Goal: Communication & Community: Ask a question

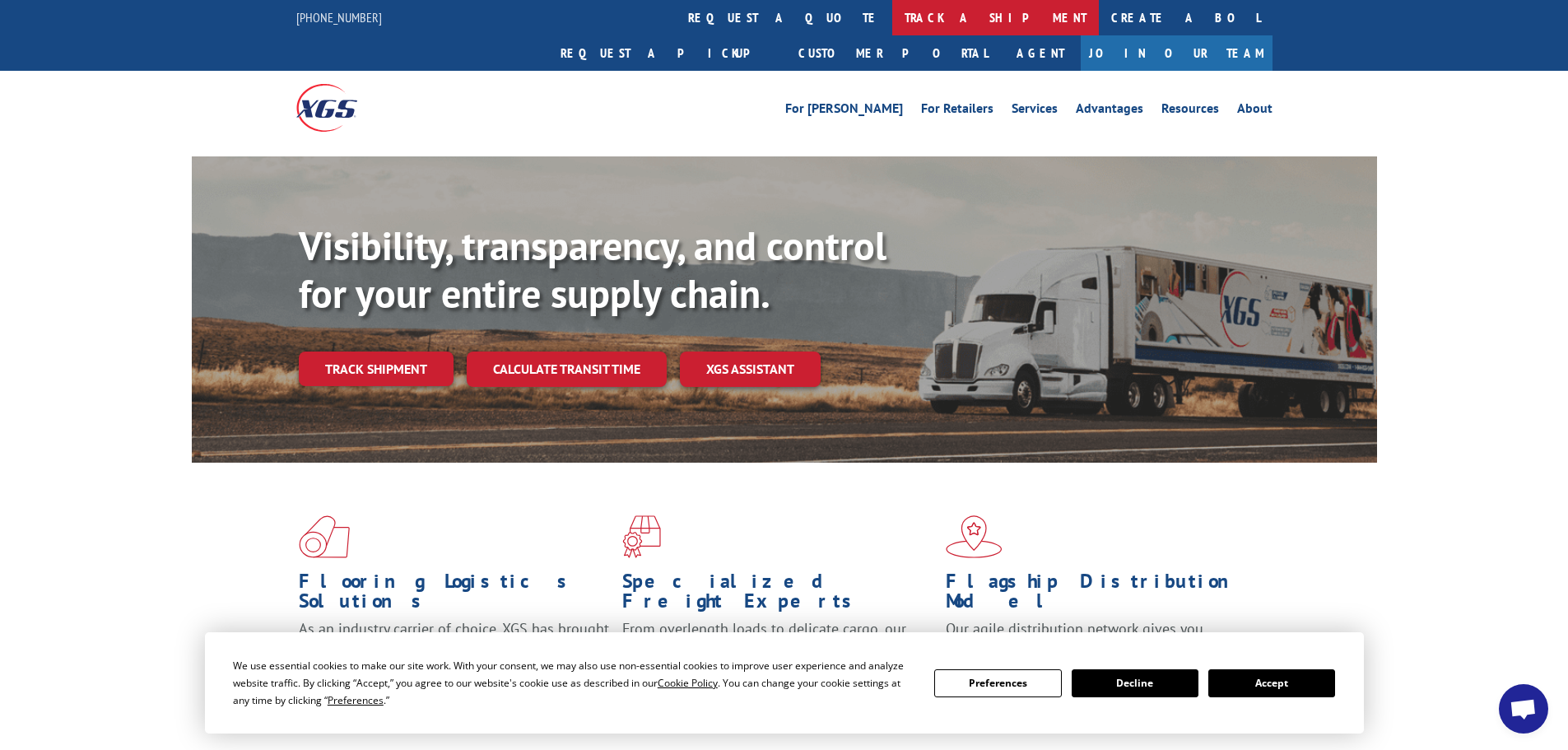
click at [892, 17] on link "track a shipment" at bounding box center [995, 17] width 207 height 35
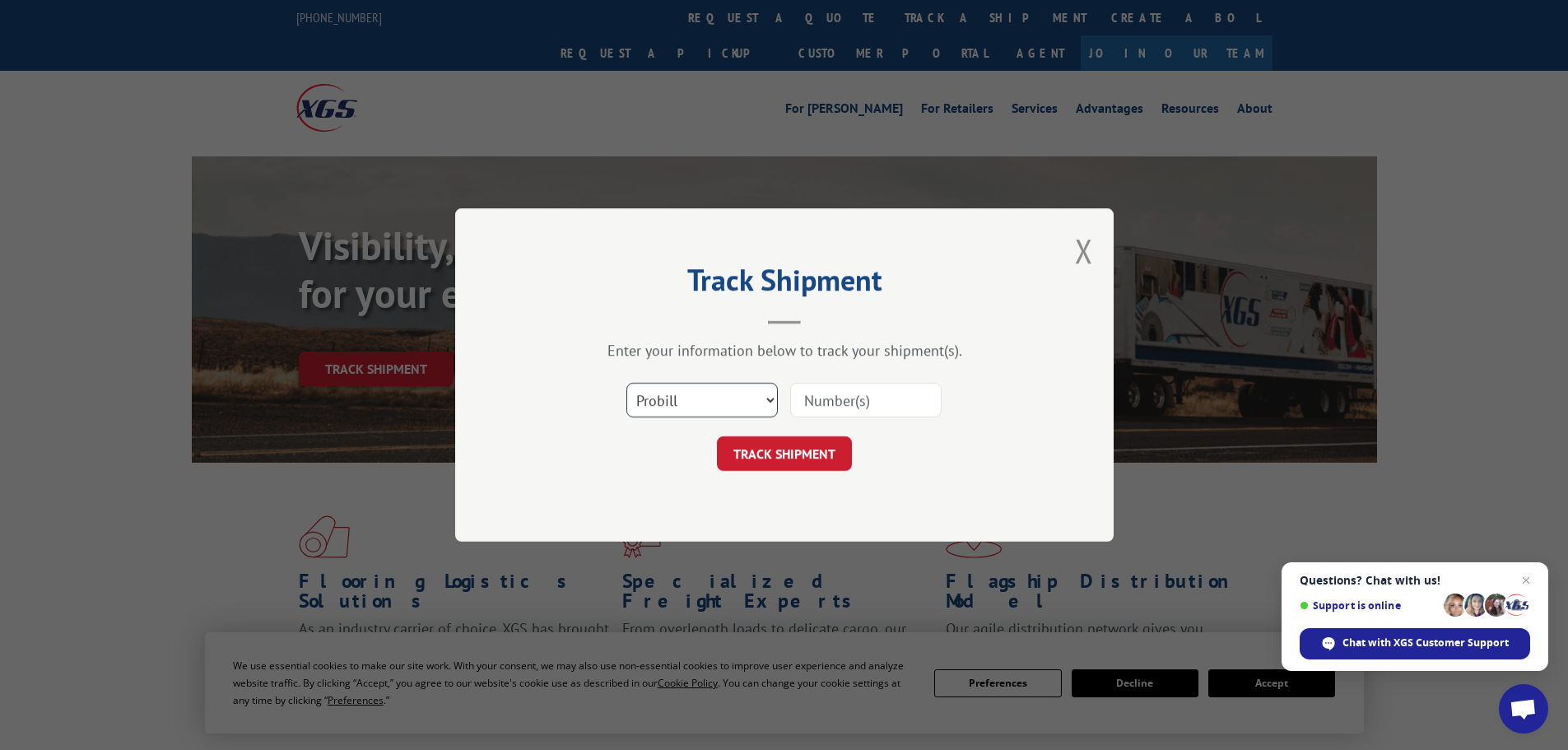
click at [768, 398] on select "Select category... Probill BOL PO" at bounding box center [702, 400] width 151 height 34
select select "bol"
click at [626, 383] on select "Select category... Probill BOL PO" at bounding box center [702, 400] width 151 height 34
click at [838, 399] on input at bounding box center [866, 400] width 151 height 34
type input "874157"
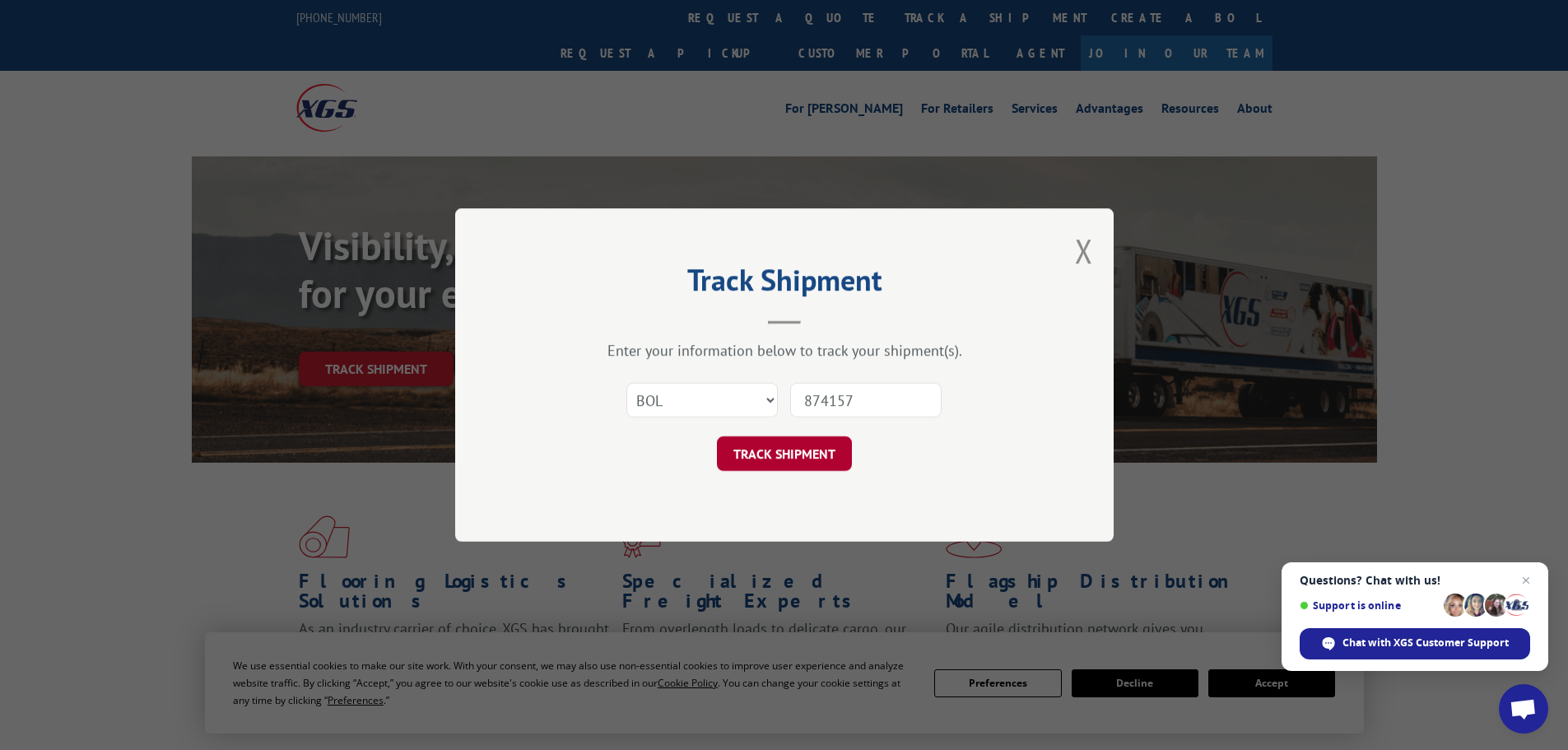
click at [807, 452] on button "TRACK SHIPMENT" at bounding box center [784, 453] width 135 height 34
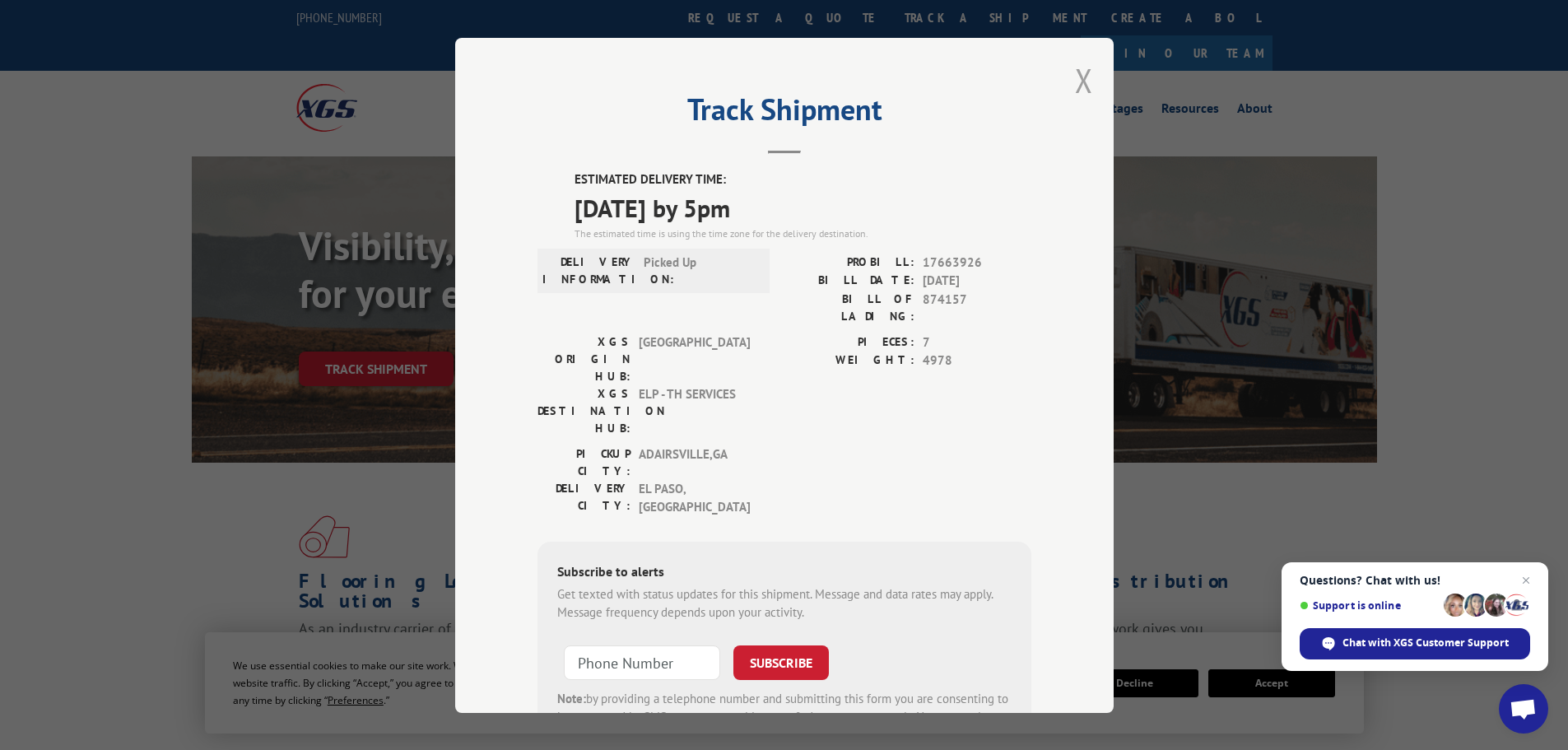
click at [1076, 83] on button "Close modal" at bounding box center [1084, 80] width 18 height 44
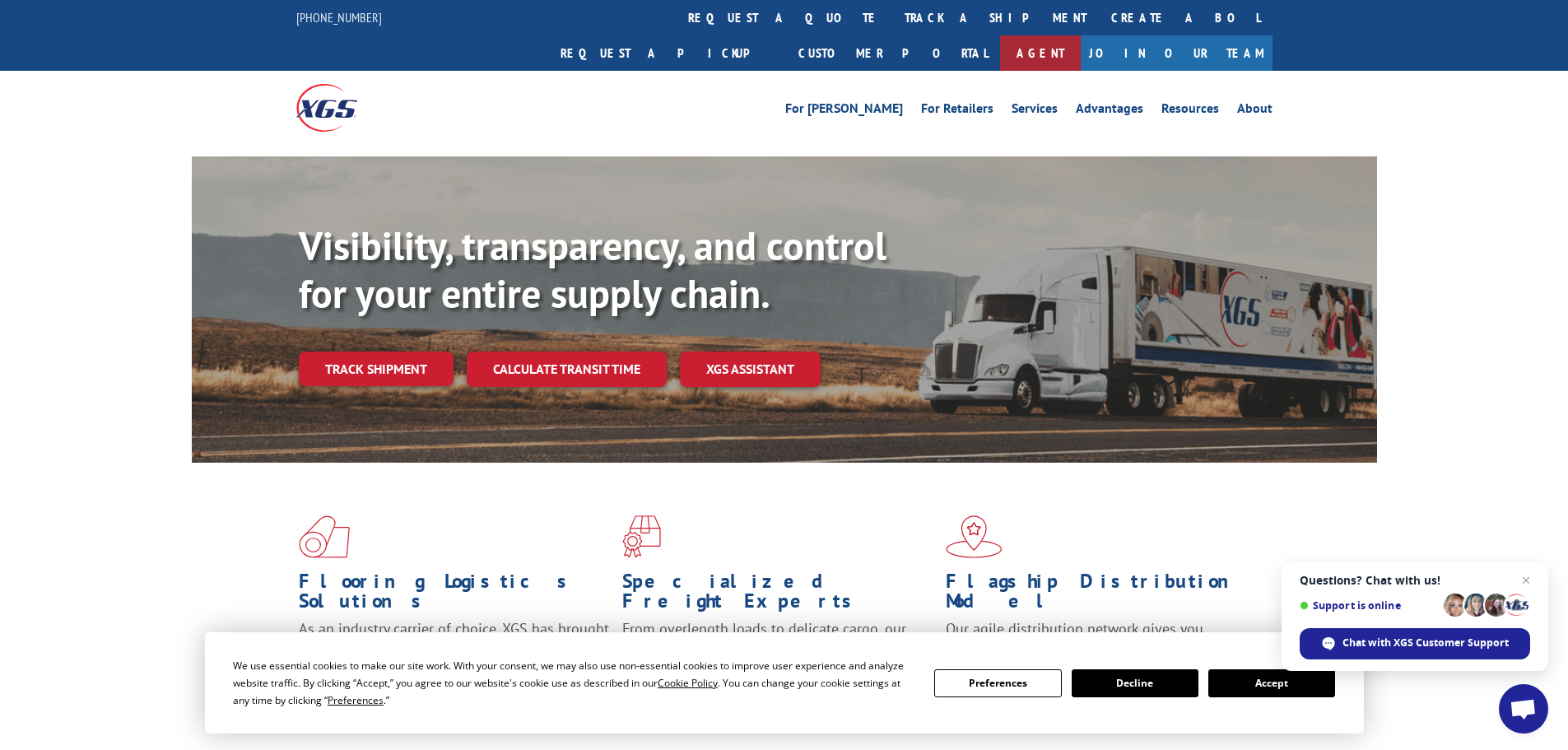
click at [1080, 35] on link "Agent" at bounding box center [1040, 53] width 81 height 35
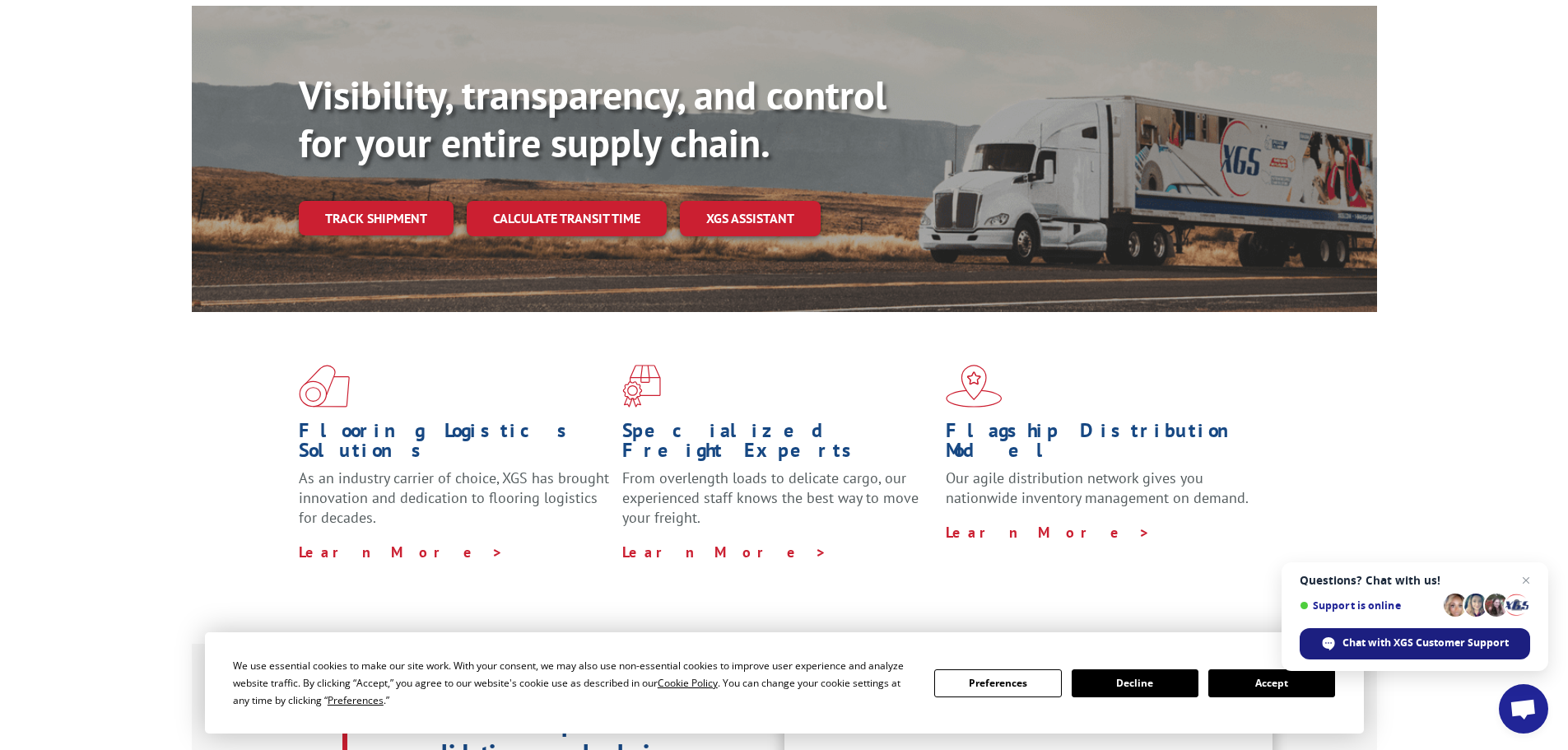
scroll to position [165, 0]
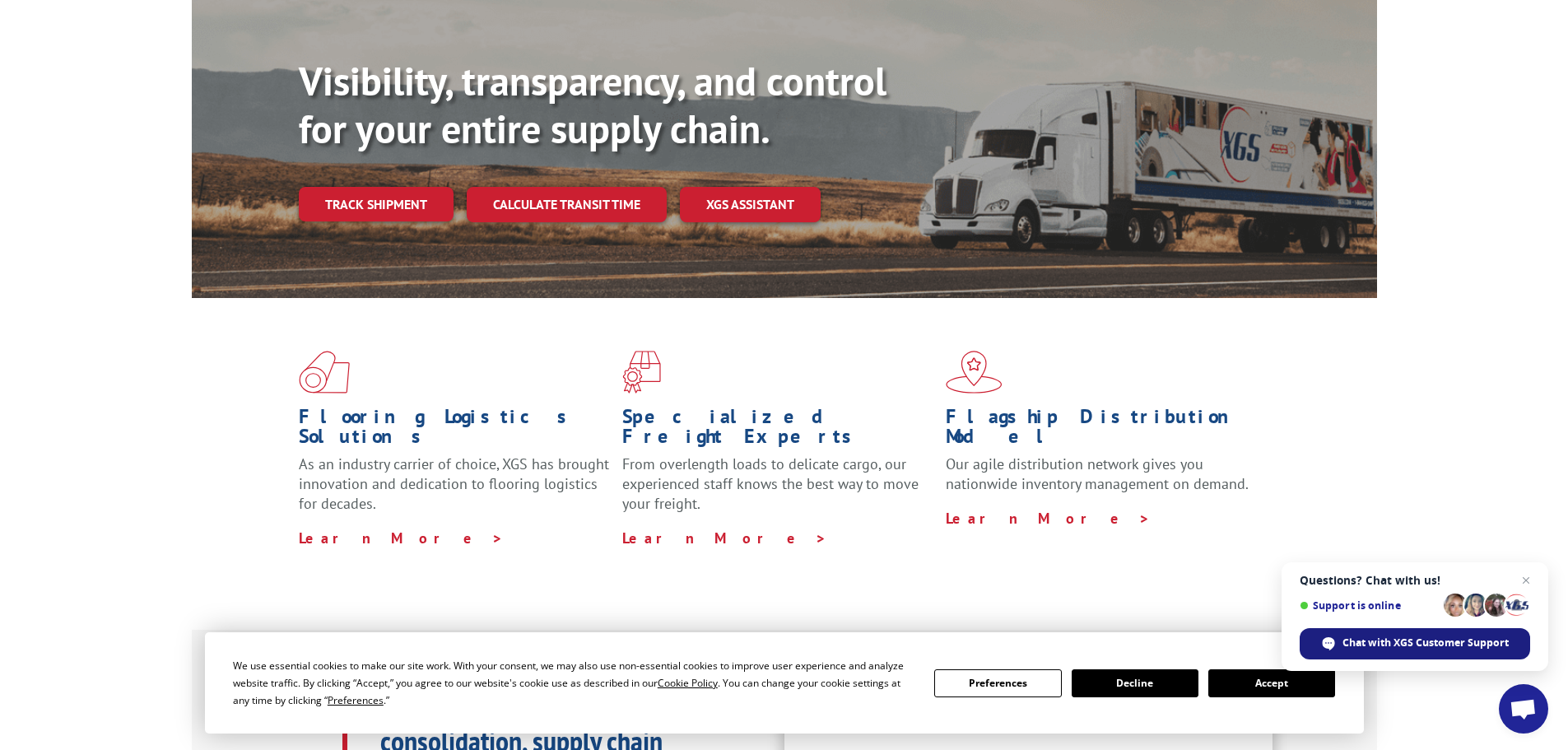
click at [1445, 648] on span "Chat with XGS Customer Support" at bounding box center [1425, 643] width 166 height 15
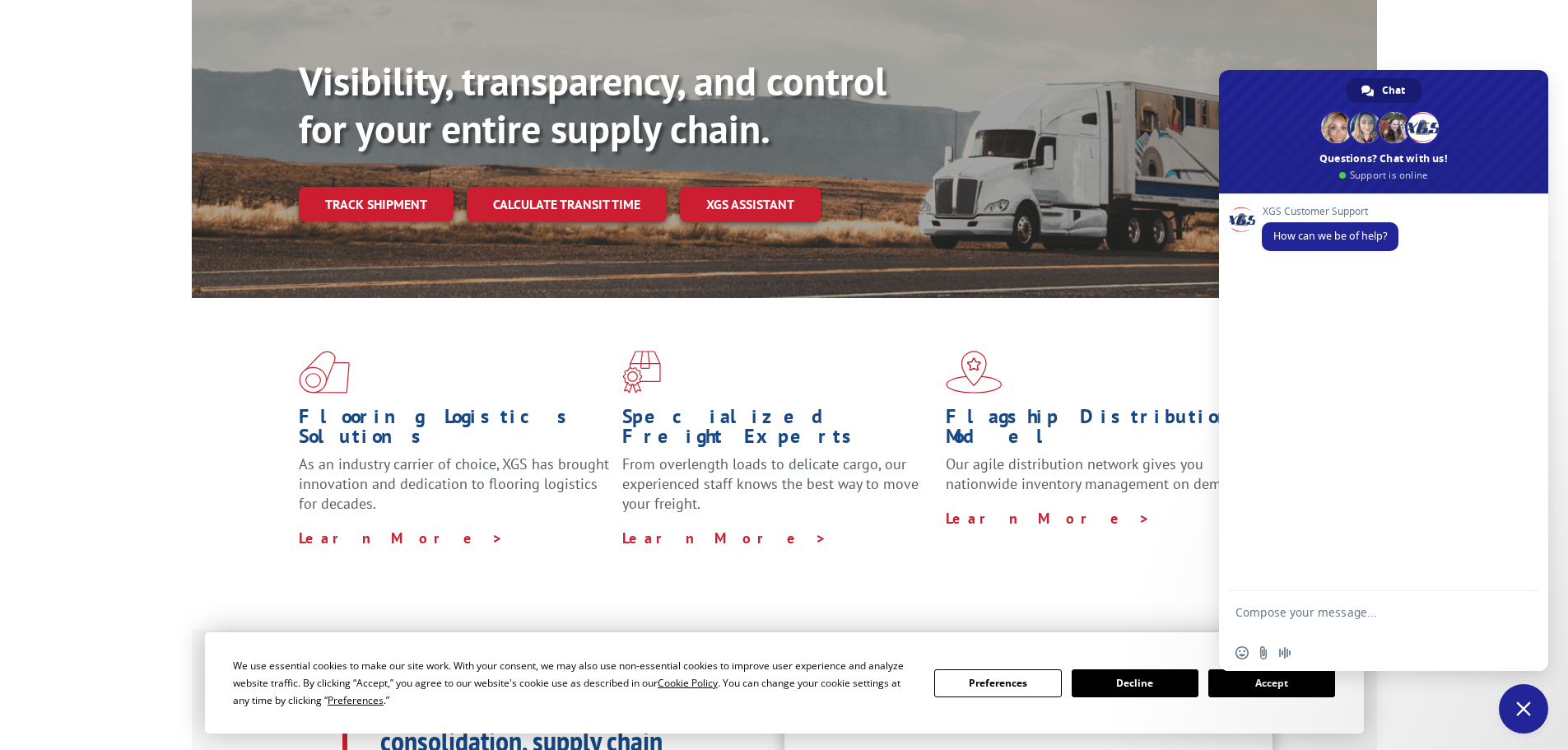
click at [1287, 615] on textarea "Compose your message..." at bounding box center [1365, 619] width 260 height 30
type textarea "T"
type textarea "please confirm BOL 874157 is delivering on 10/7 was hoping for product to arriv…"
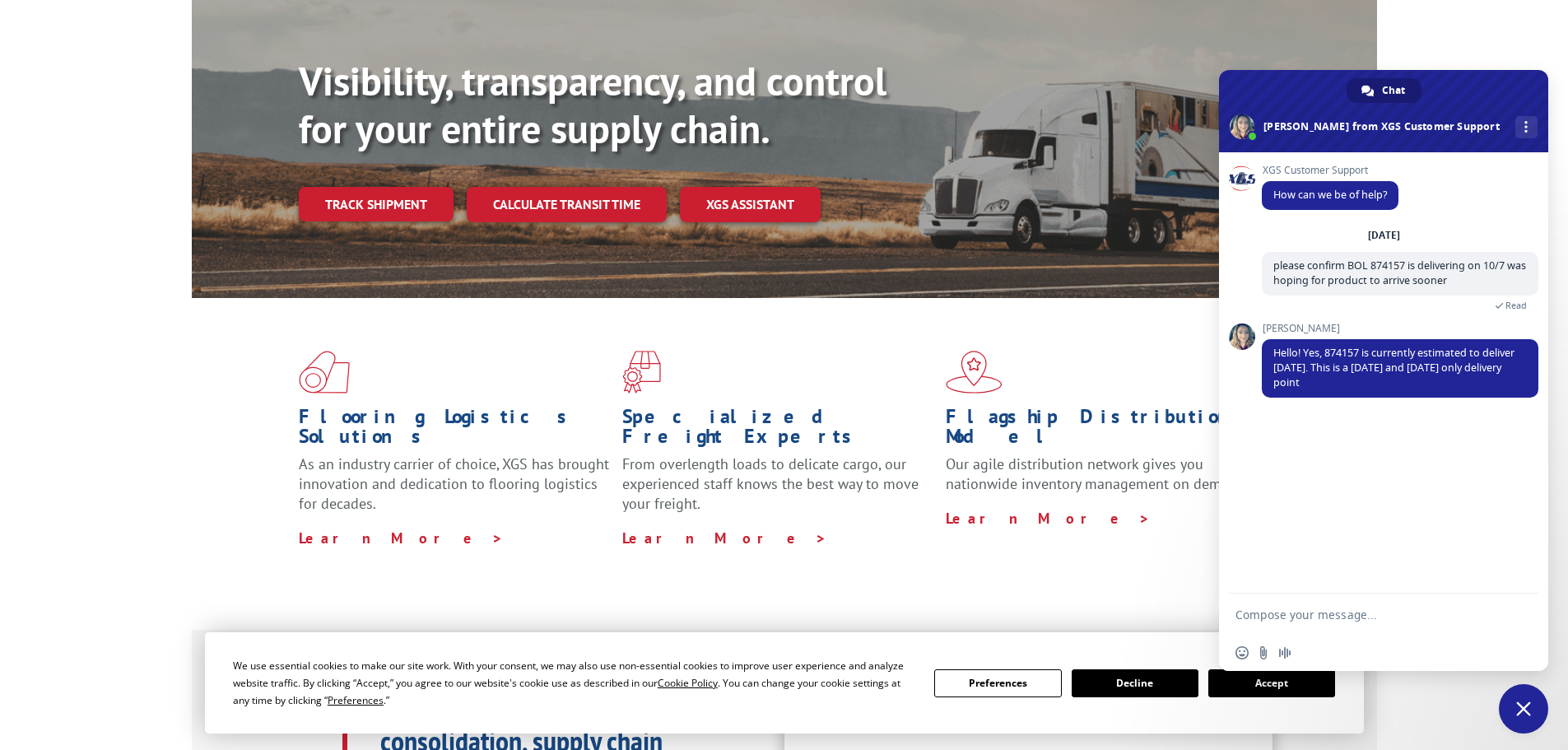
click at [1304, 614] on textarea "Compose your message..." at bounding box center [1365, 615] width 260 height 15
type textarea "understood. Thank you [PERSON_NAME]"
click at [1519, 618] on span "Send" at bounding box center [1520, 615] width 13 height 13
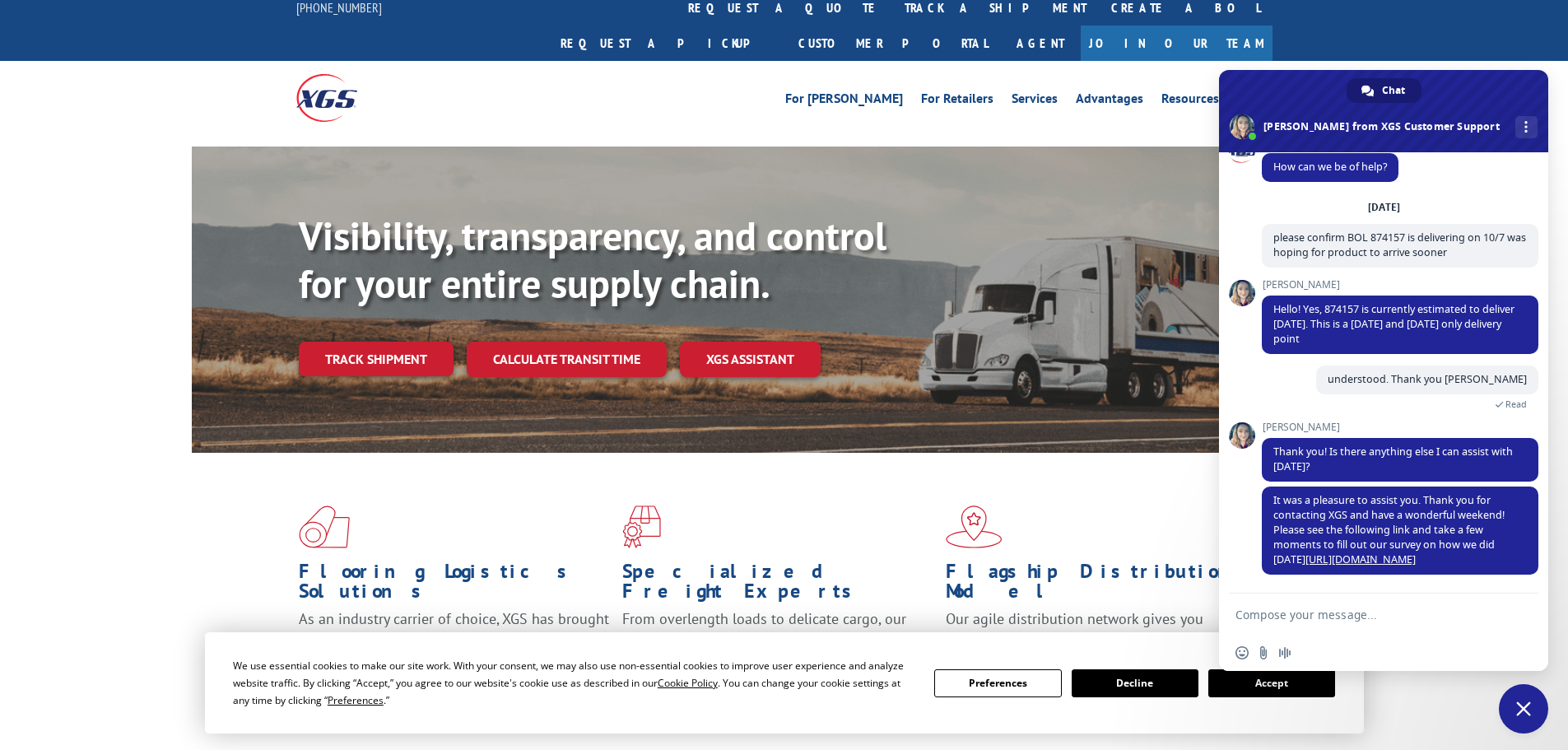
scroll to position [0, 0]
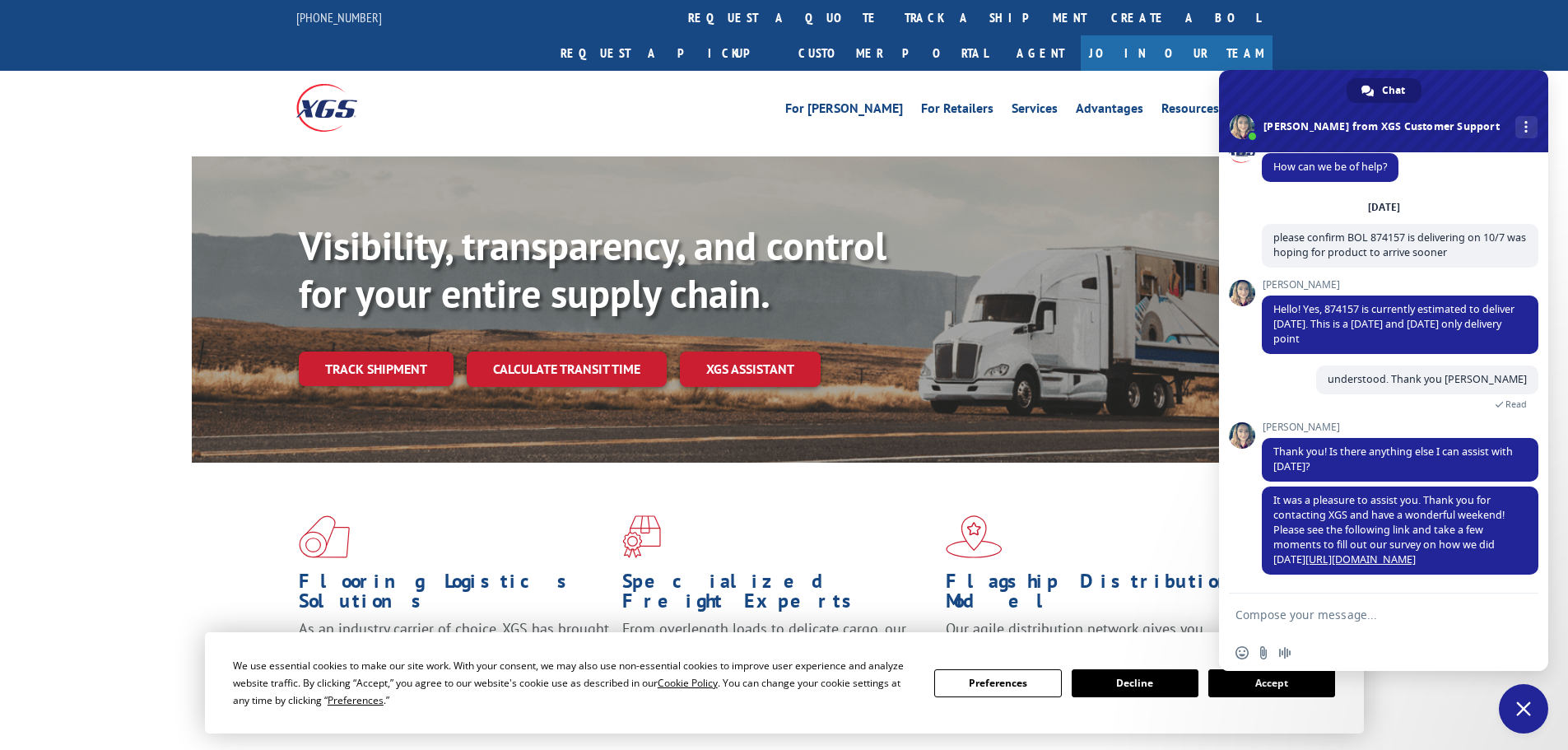
click at [1514, 71] on div "For [PERSON_NAME] For Retailers Services Advantages Resources About For [PERSON…" at bounding box center [784, 107] width 1568 height 73
click at [1517, 700] on span "Close chat" at bounding box center [1523, 708] width 49 height 49
